Goal: Task Accomplishment & Management: Manage account settings

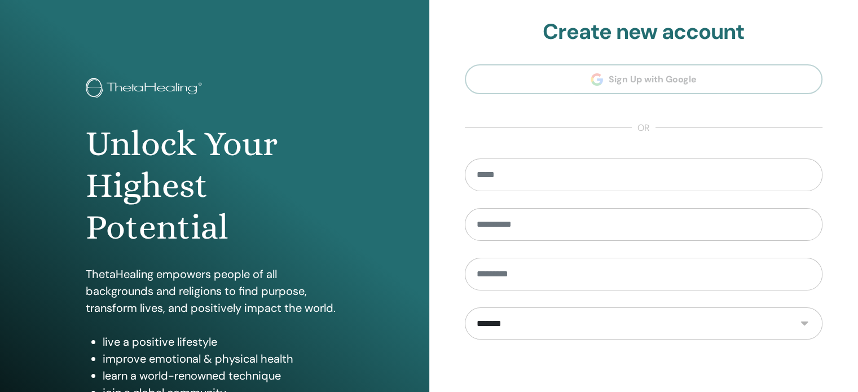
scroll to position [149, 0]
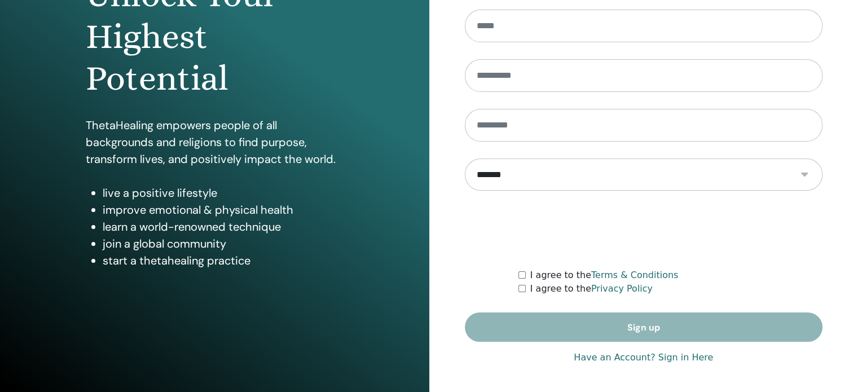
type input "**********"
click at [686, 358] on link "Have an Account? Sign in Here" at bounding box center [643, 358] width 139 height 14
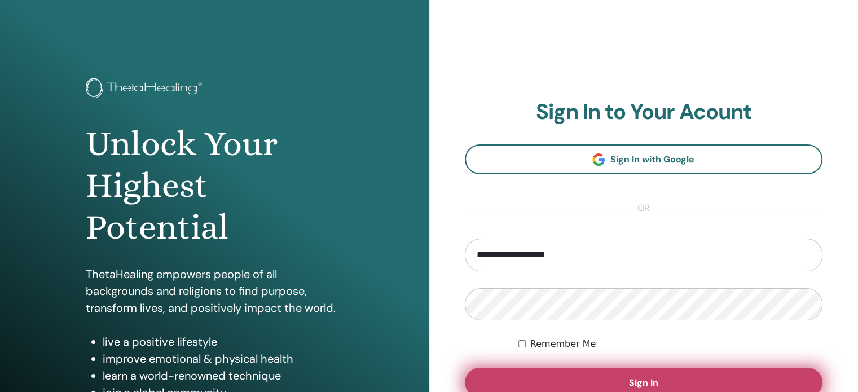
click at [648, 375] on button "Sign In" at bounding box center [644, 382] width 358 height 29
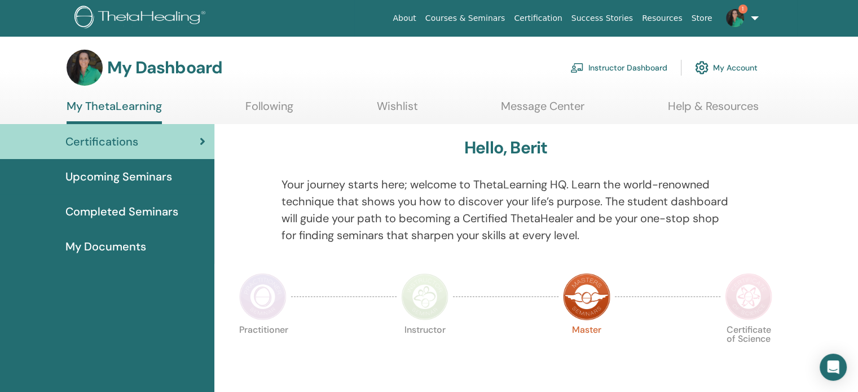
click at [650, 65] on link "Instructor Dashboard" at bounding box center [619, 67] width 97 height 25
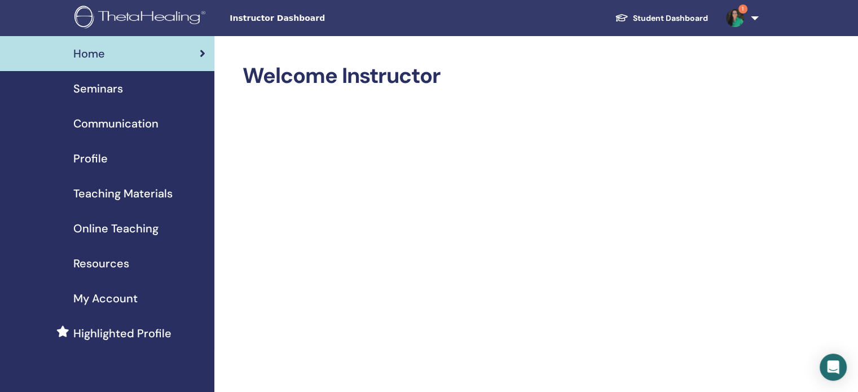
click at [95, 92] on span "Seminars" at bounding box center [98, 88] width 50 height 17
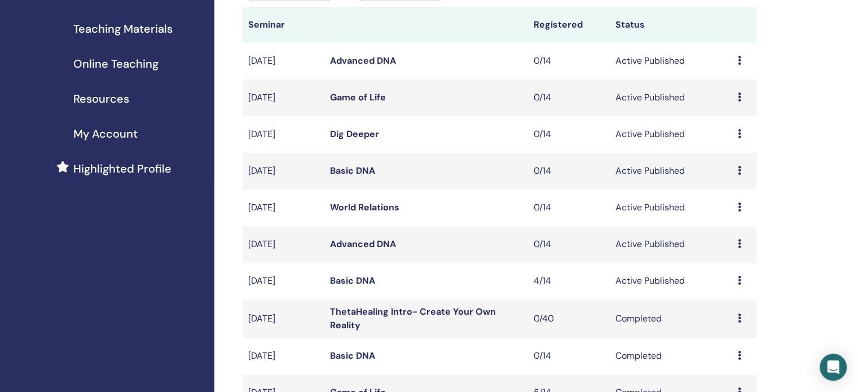
scroll to position [165, 0]
click at [739, 286] on div "Preview Edit Attendees Cancel" at bounding box center [744, 281] width 13 height 14
click at [737, 328] on link "Attendees" at bounding box center [731, 329] width 43 height 12
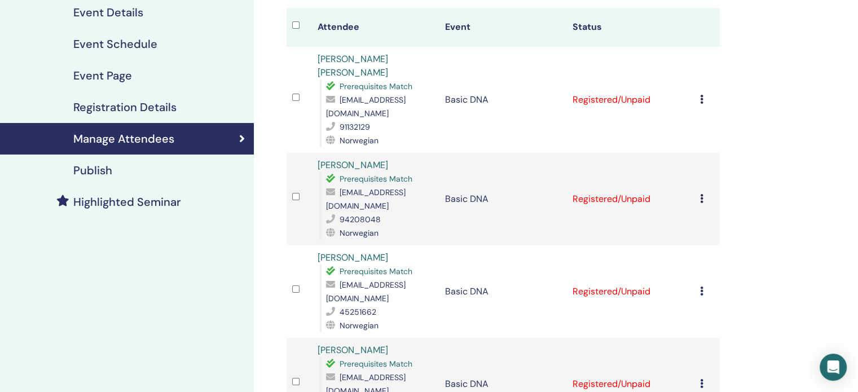
scroll to position [138, 0]
